Goal: Navigation & Orientation: Understand site structure

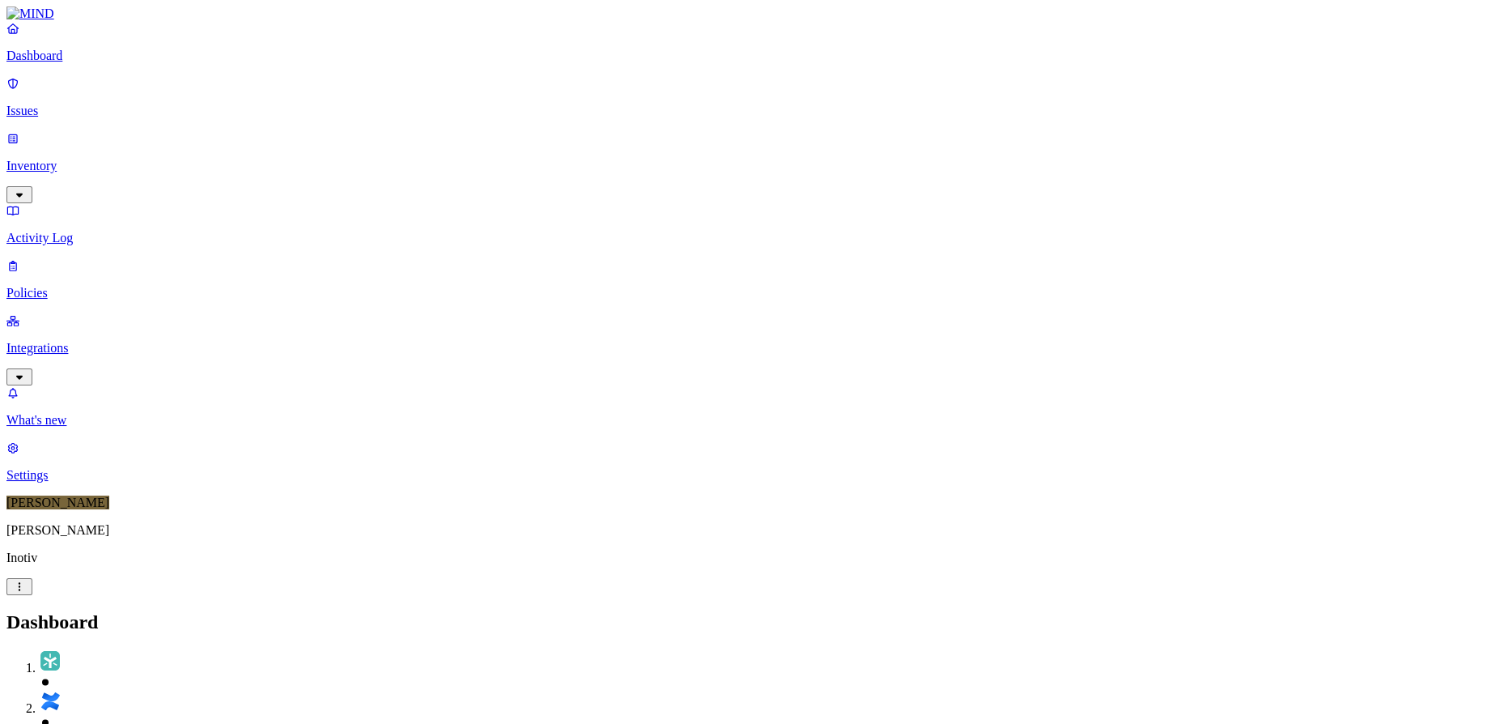
click at [52, 109] on link "Issues" at bounding box center [753, 97] width 1494 height 42
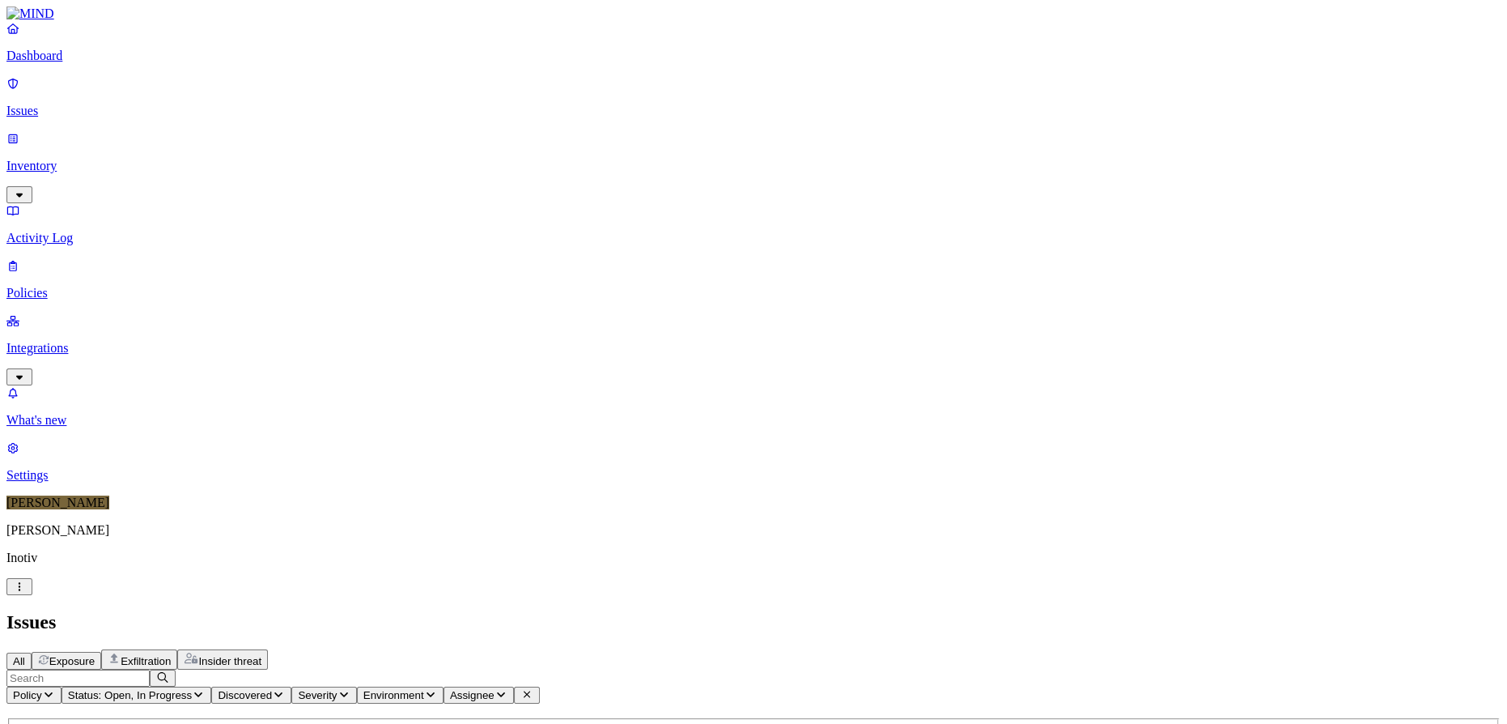
click at [53, 159] on p "Inventory" at bounding box center [753, 166] width 1494 height 15
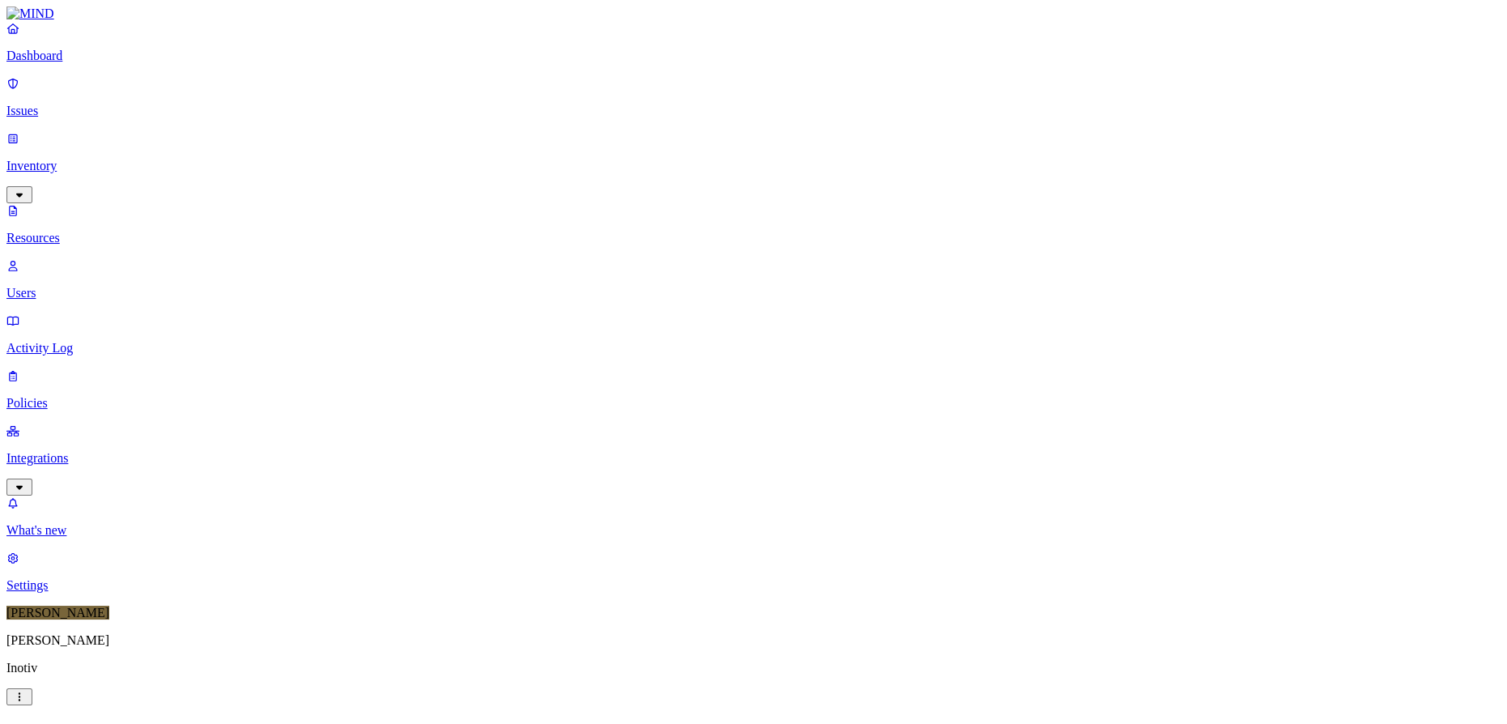
click at [77, 451] on p "Integrations" at bounding box center [753, 458] width 1494 height 15
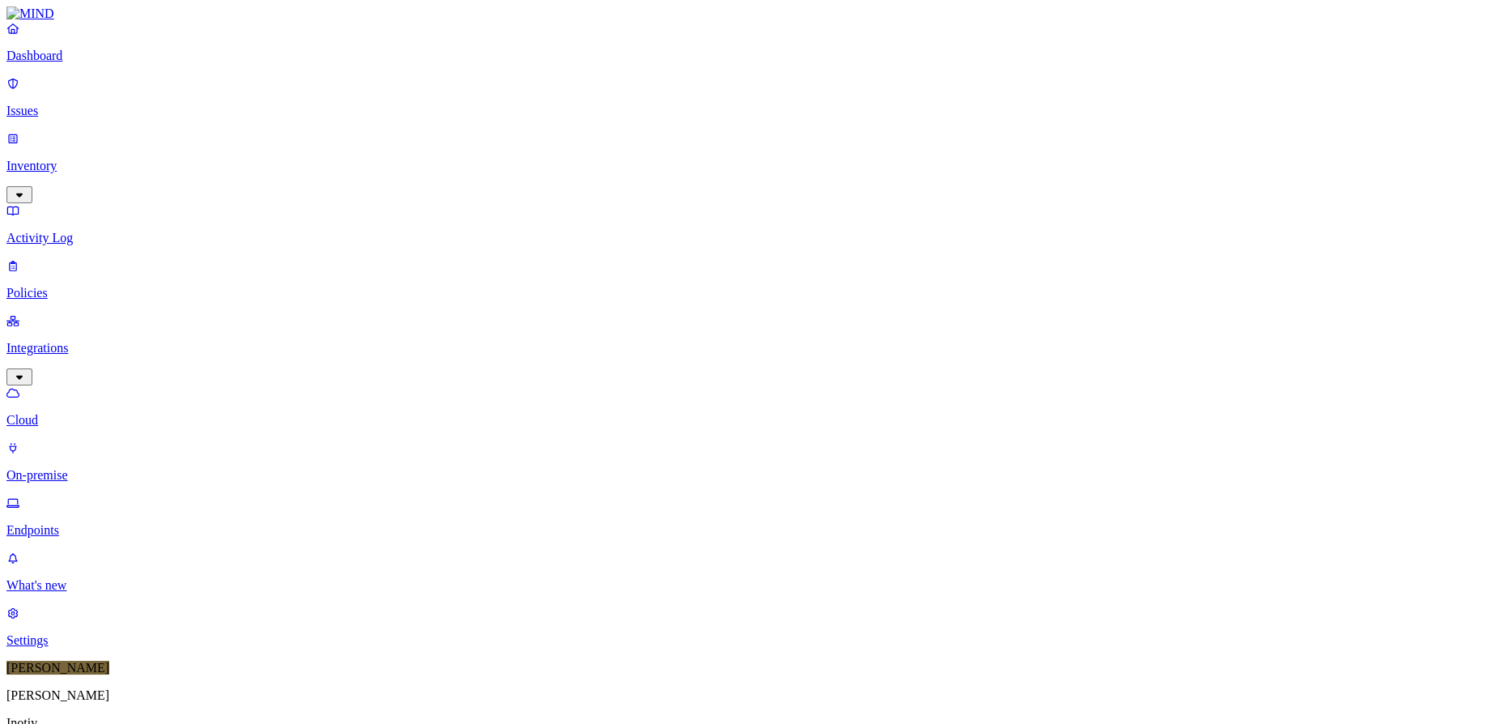
click at [75, 523] on p "Endpoints" at bounding box center [753, 530] width 1494 height 15
click at [75, 413] on p "Cloud" at bounding box center [753, 420] width 1494 height 15
click at [70, 523] on p "Endpoints" at bounding box center [753, 530] width 1494 height 15
